Goal: Information Seeking & Learning: Learn about a topic

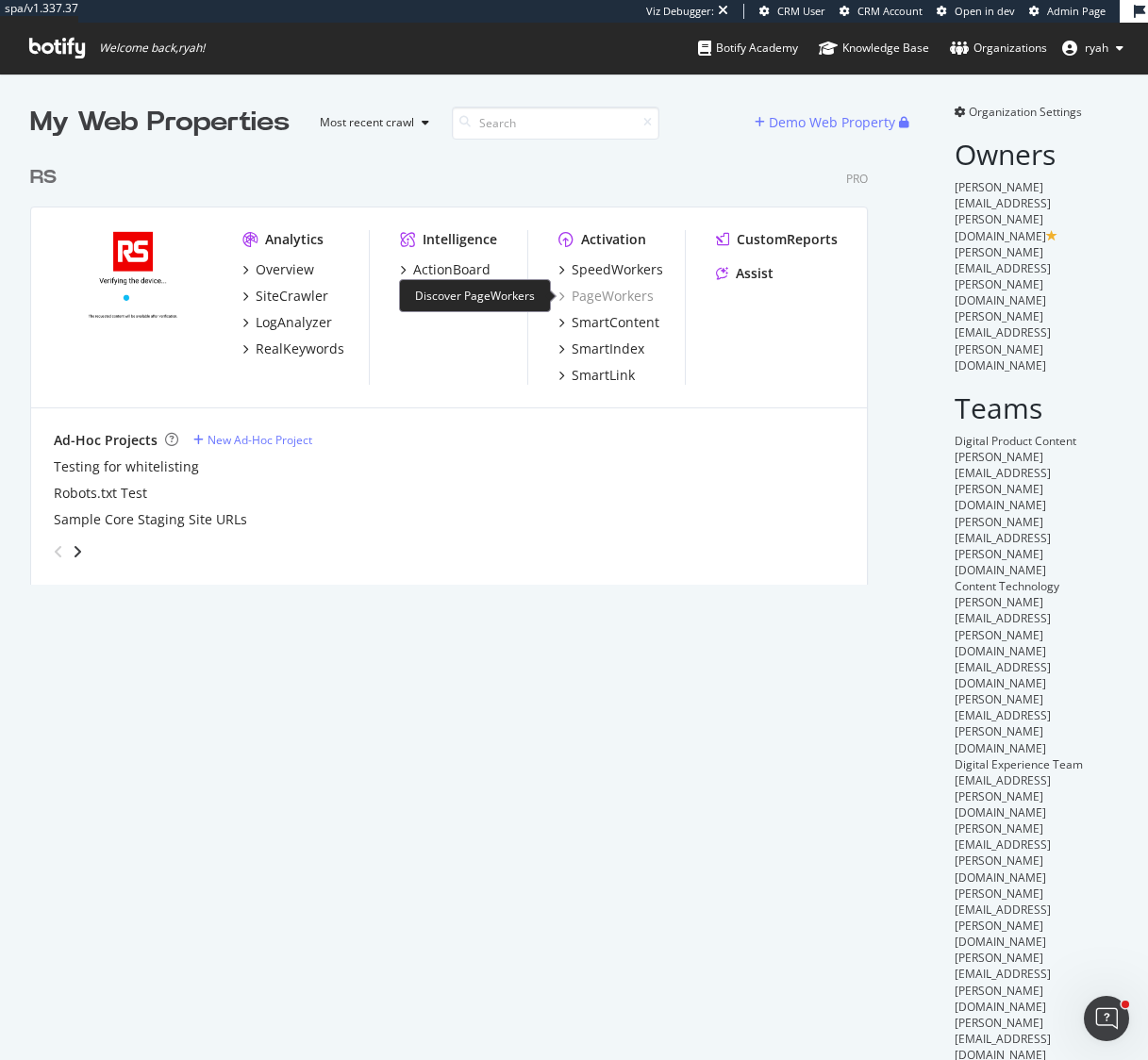
click at [593, 292] on div "PageWorkers" at bounding box center [606, 296] width 95 height 19
